Goal: Register for event/course

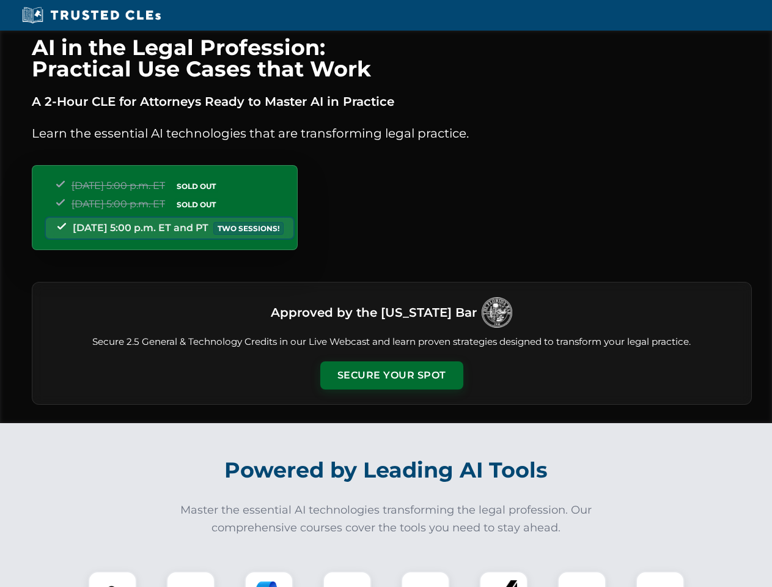
click at [391, 375] on button "Secure Your Spot" at bounding box center [391, 375] width 143 height 28
click at [113, 579] on img at bounding box center [112, 595] width 35 height 35
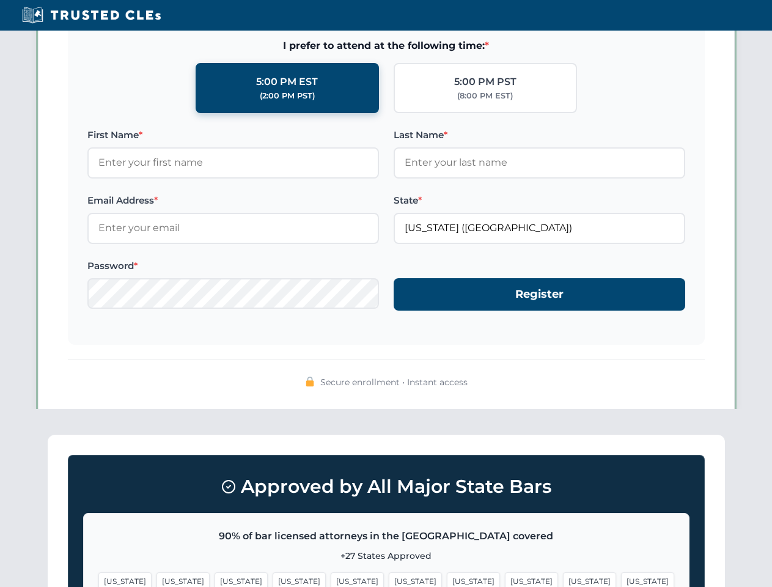
click at [447, 579] on span "[US_STATE]" at bounding box center [473, 581] width 53 height 18
click at [563, 579] on span "[US_STATE]" at bounding box center [589, 581] width 53 height 18
